Goal: Obtain resource: Obtain resource

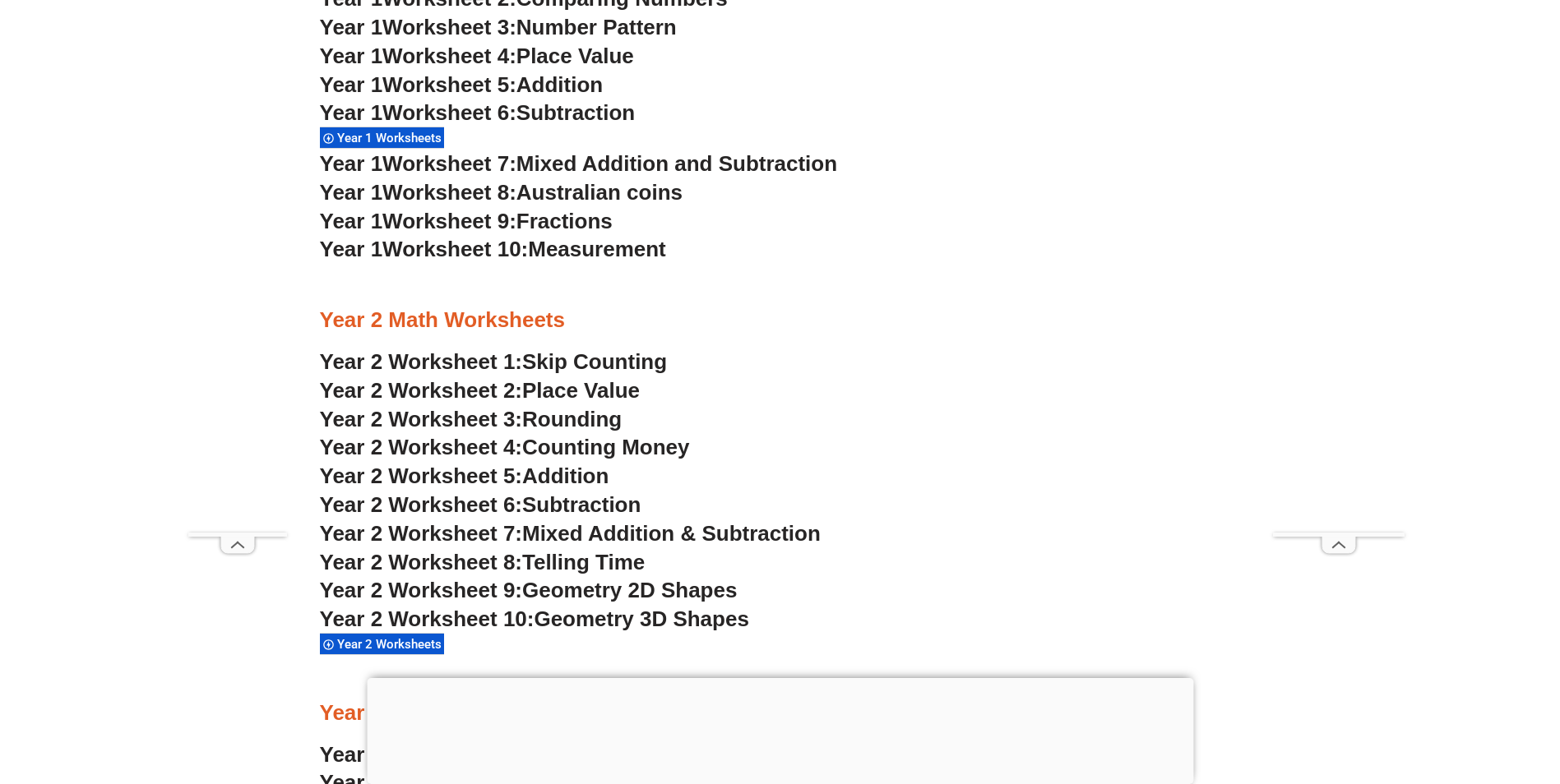
scroll to position [1891, 0]
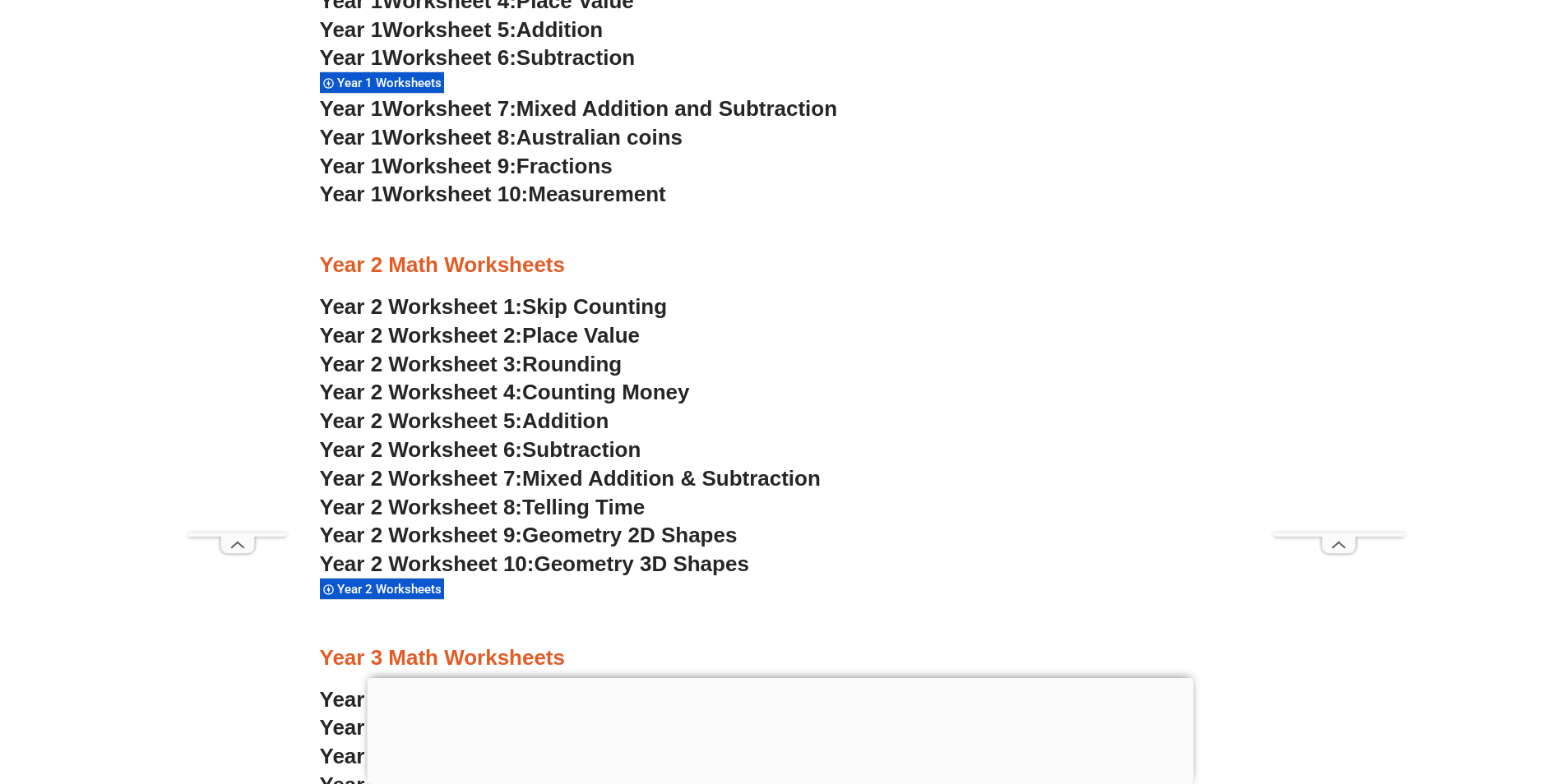
click at [443, 307] on span "Year 2 Worksheet 1:" at bounding box center [421, 307] width 203 height 25
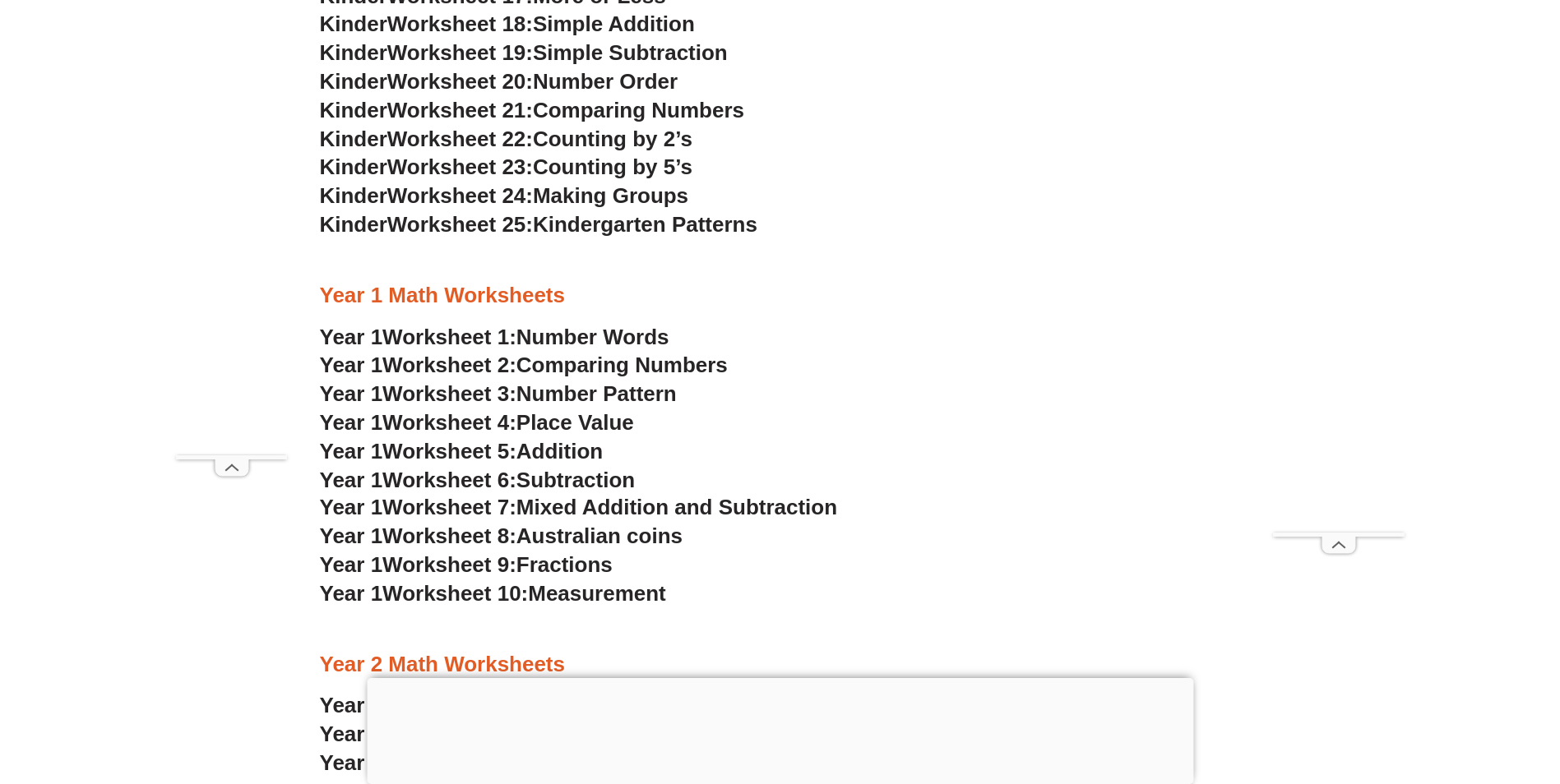
scroll to position [1480, 0]
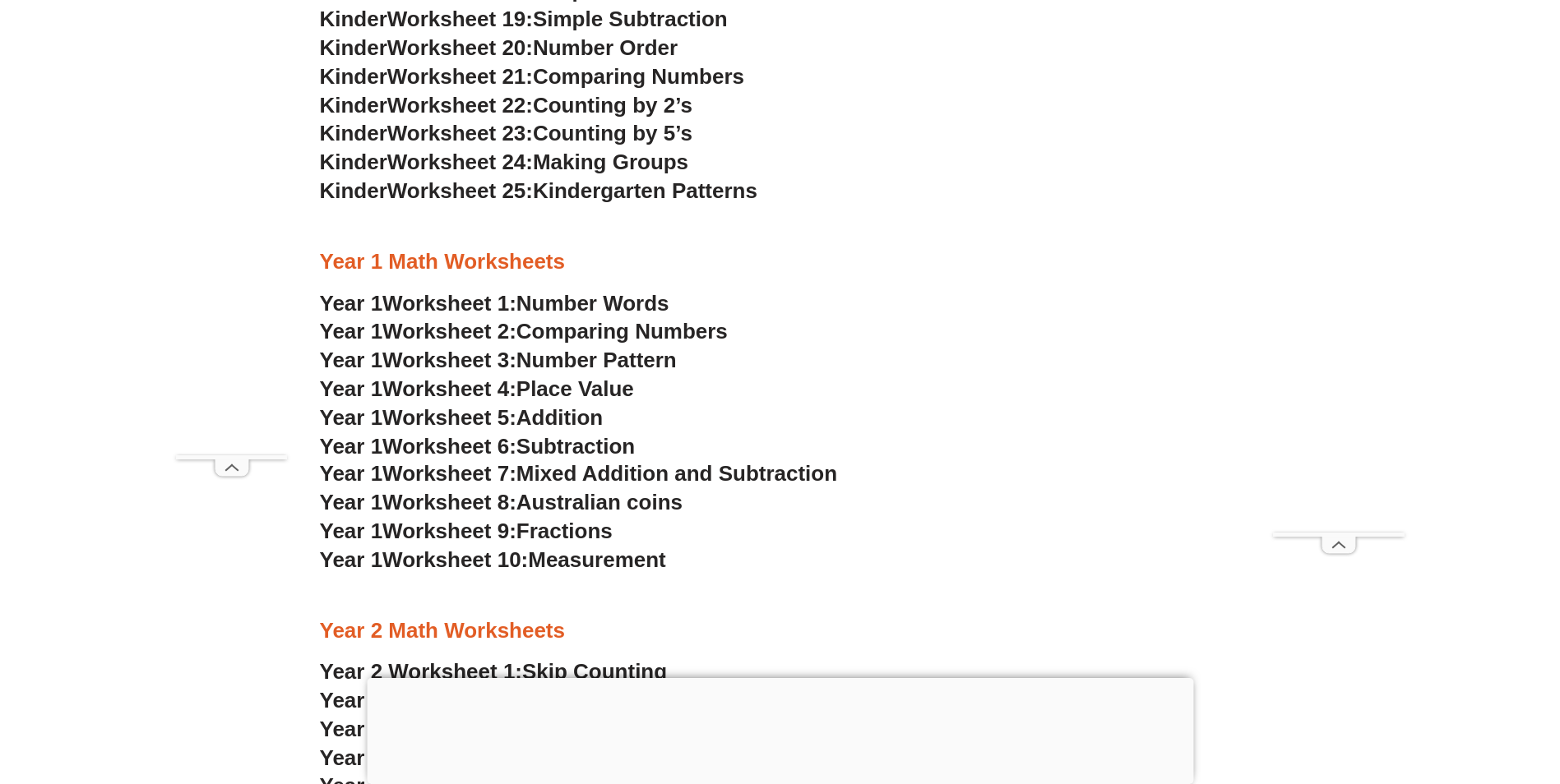
click at [566, 410] on span "Addition" at bounding box center [559, 417] width 86 height 25
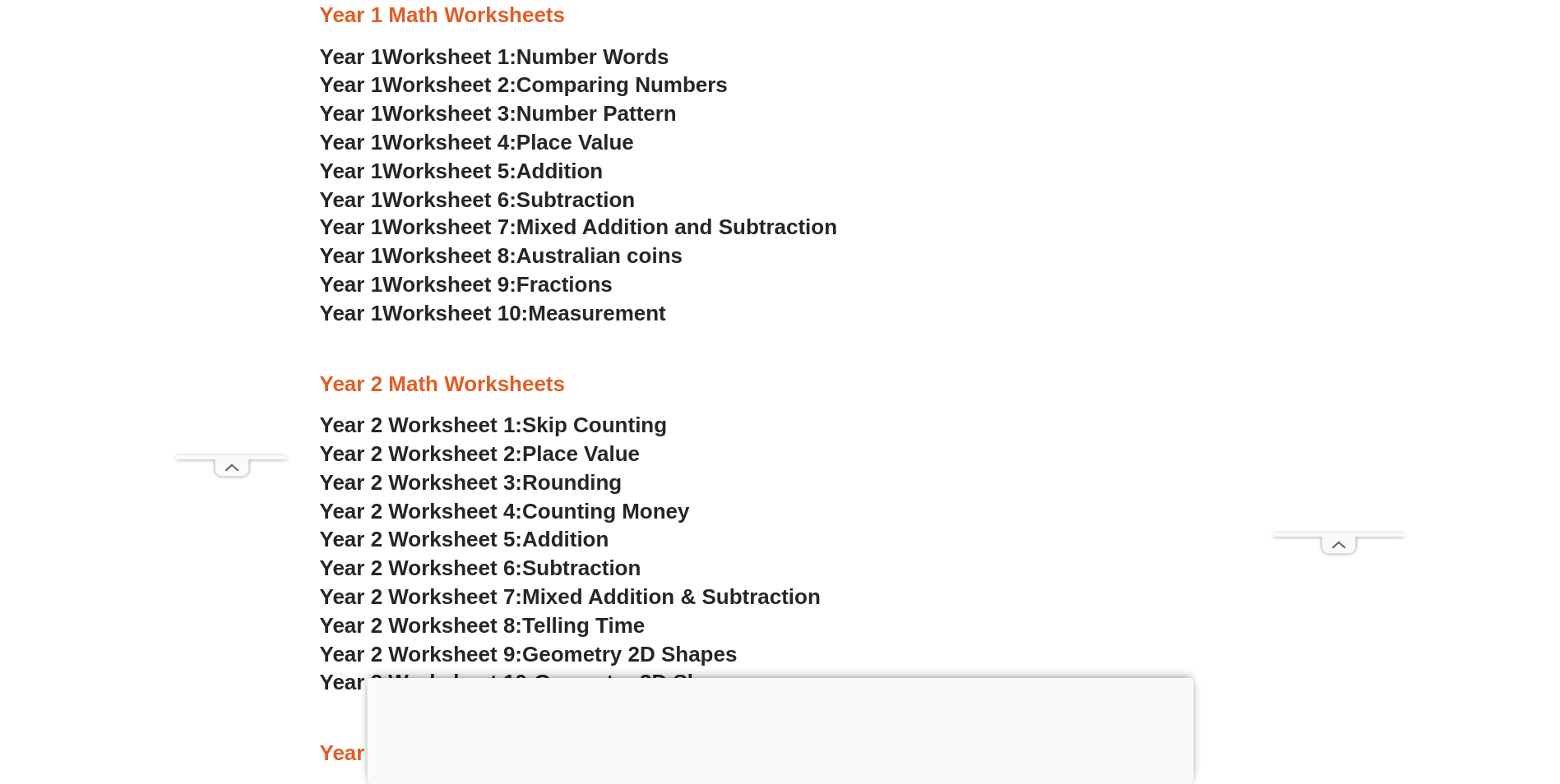
scroll to position [1808, 0]
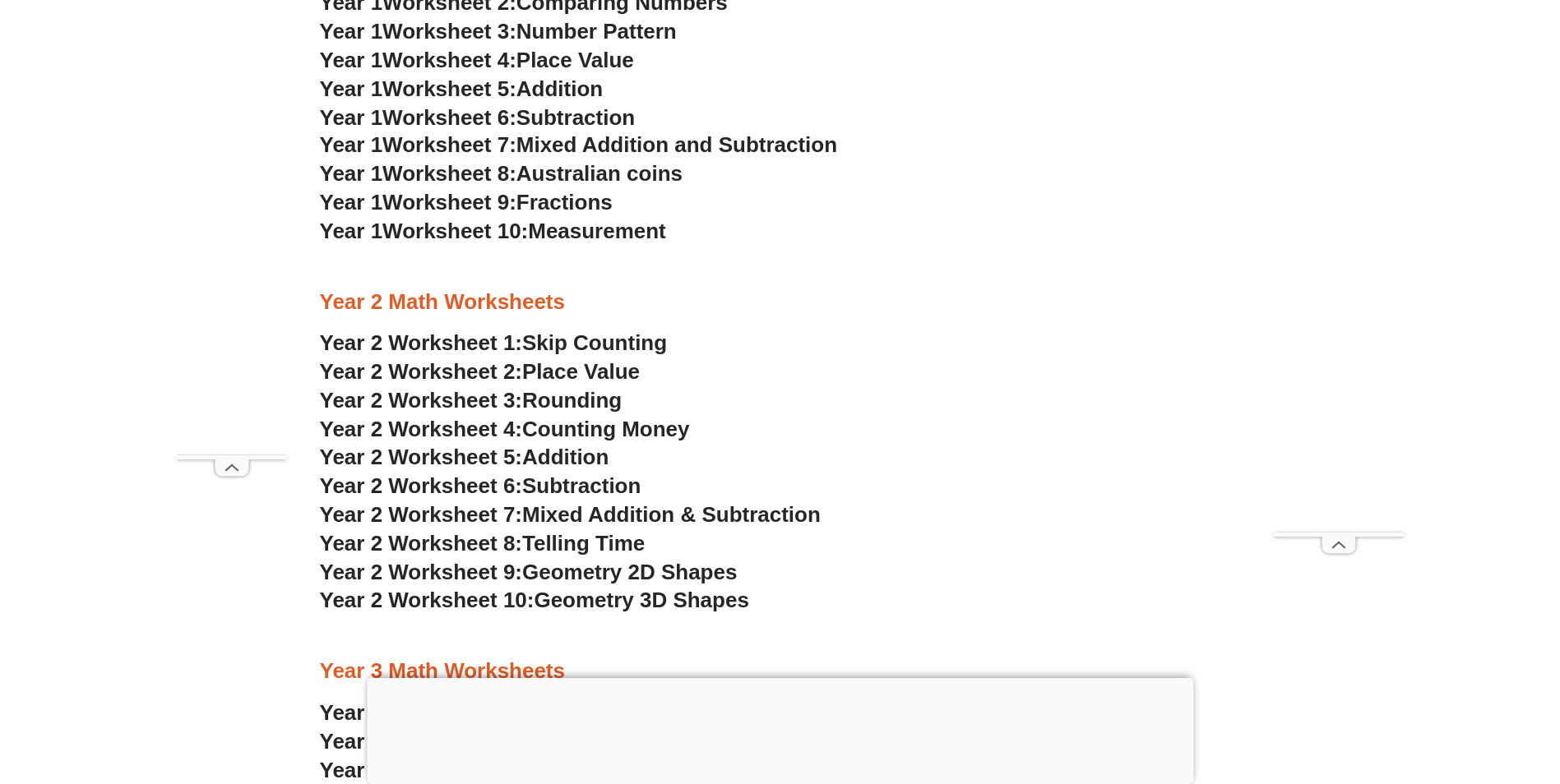
click at [570, 458] on span "Addition" at bounding box center [565, 457] width 86 height 25
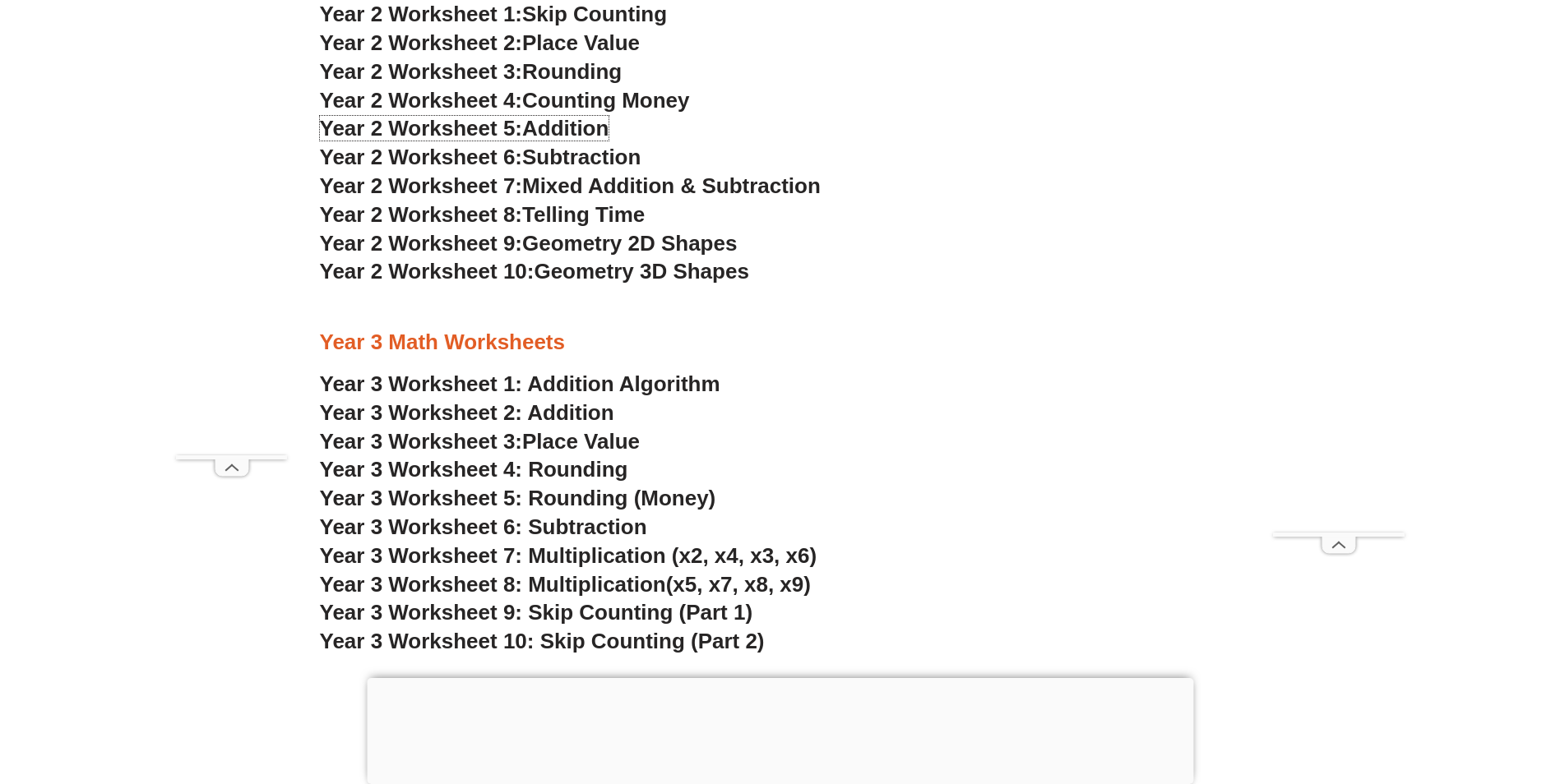
scroll to position [2219, 0]
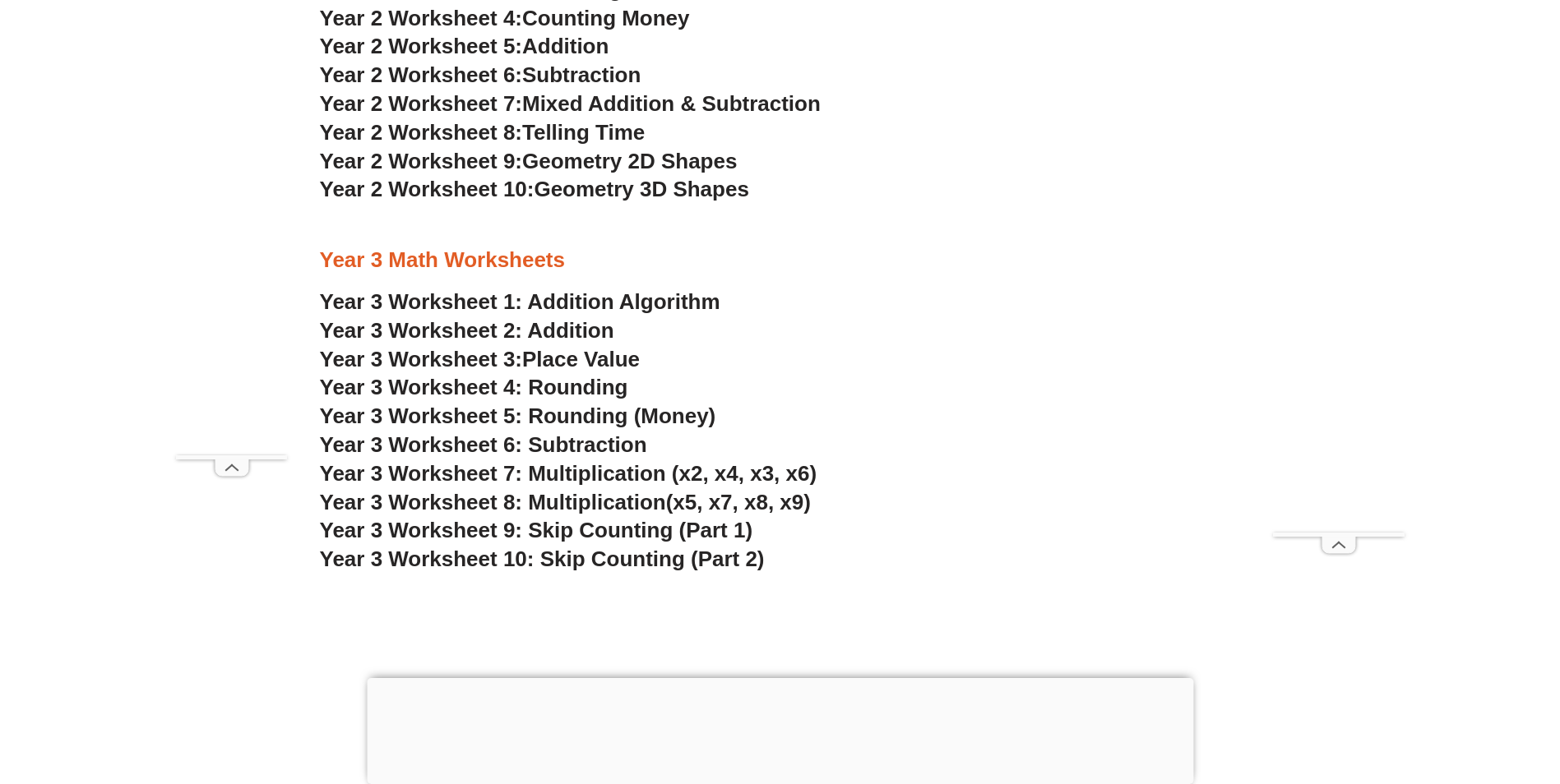
click at [511, 328] on link "Year 3 Worksheet 2: Addition" at bounding box center [468, 330] width 295 height 25
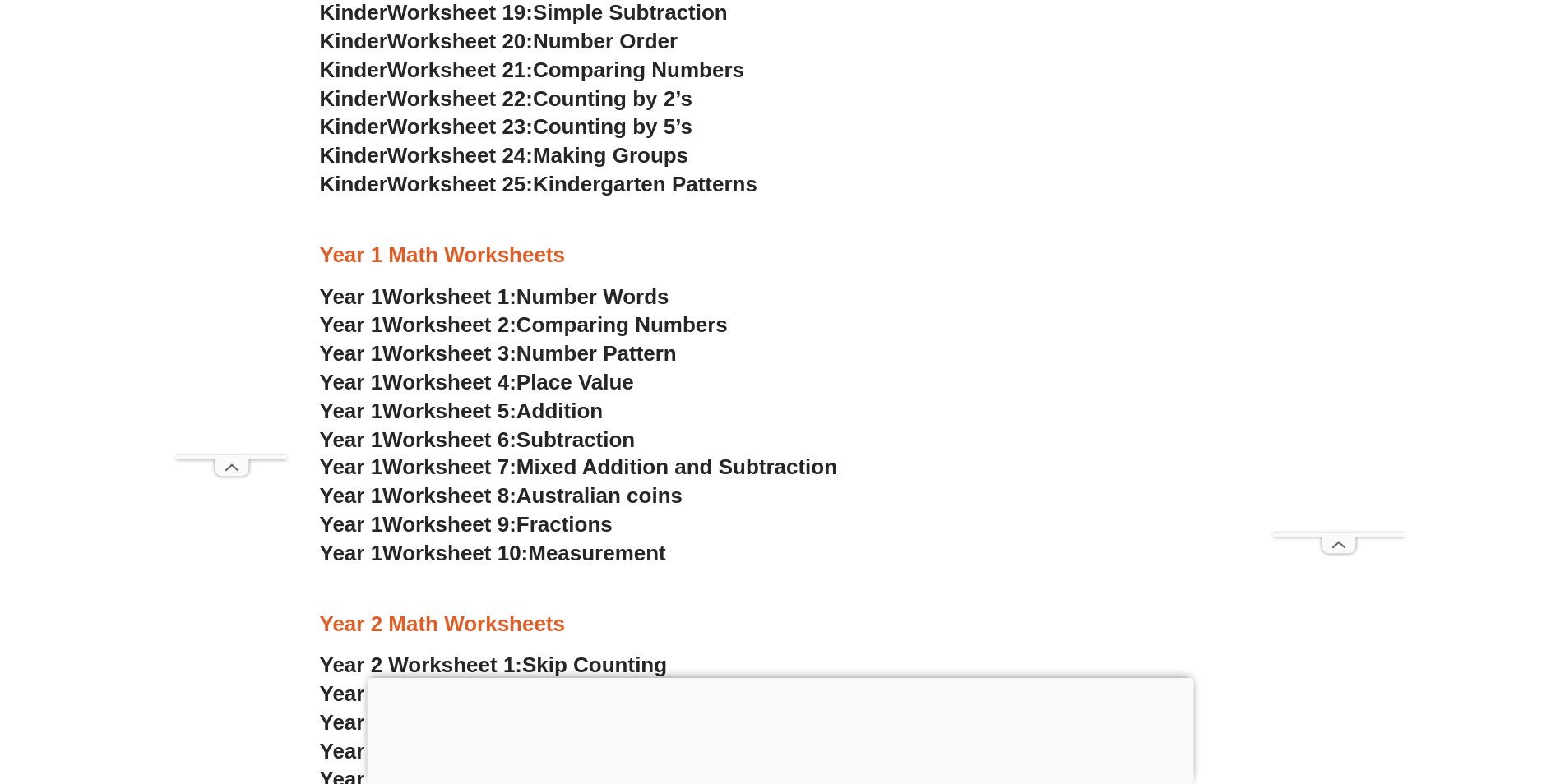
scroll to position [1480, 0]
